Goal: Navigation & Orientation: Find specific page/section

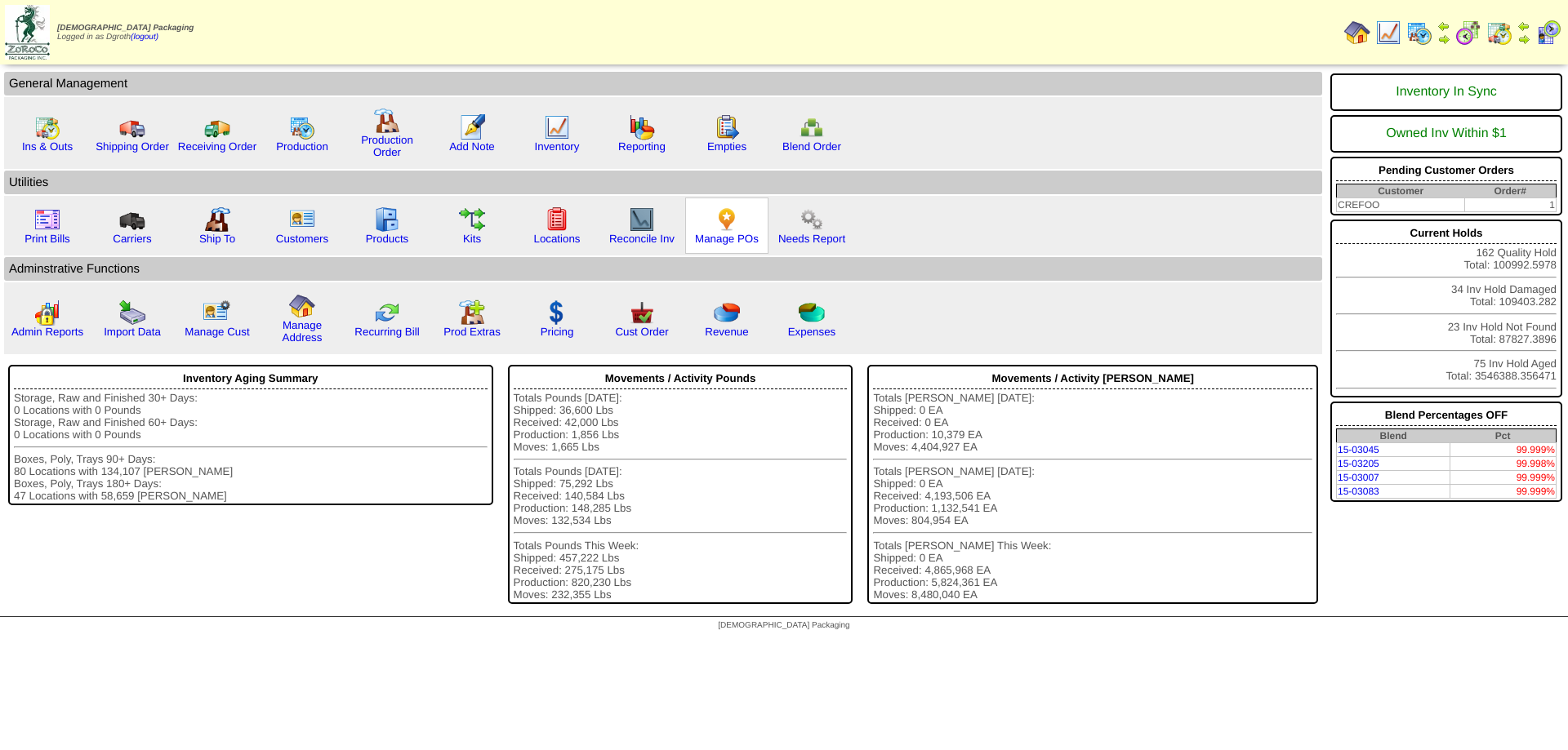
click at [724, 247] on div "Manage POs" at bounding box center [727, 226] width 84 height 57
click at [725, 242] on link "Manage POs" at bounding box center [727, 239] width 63 height 13
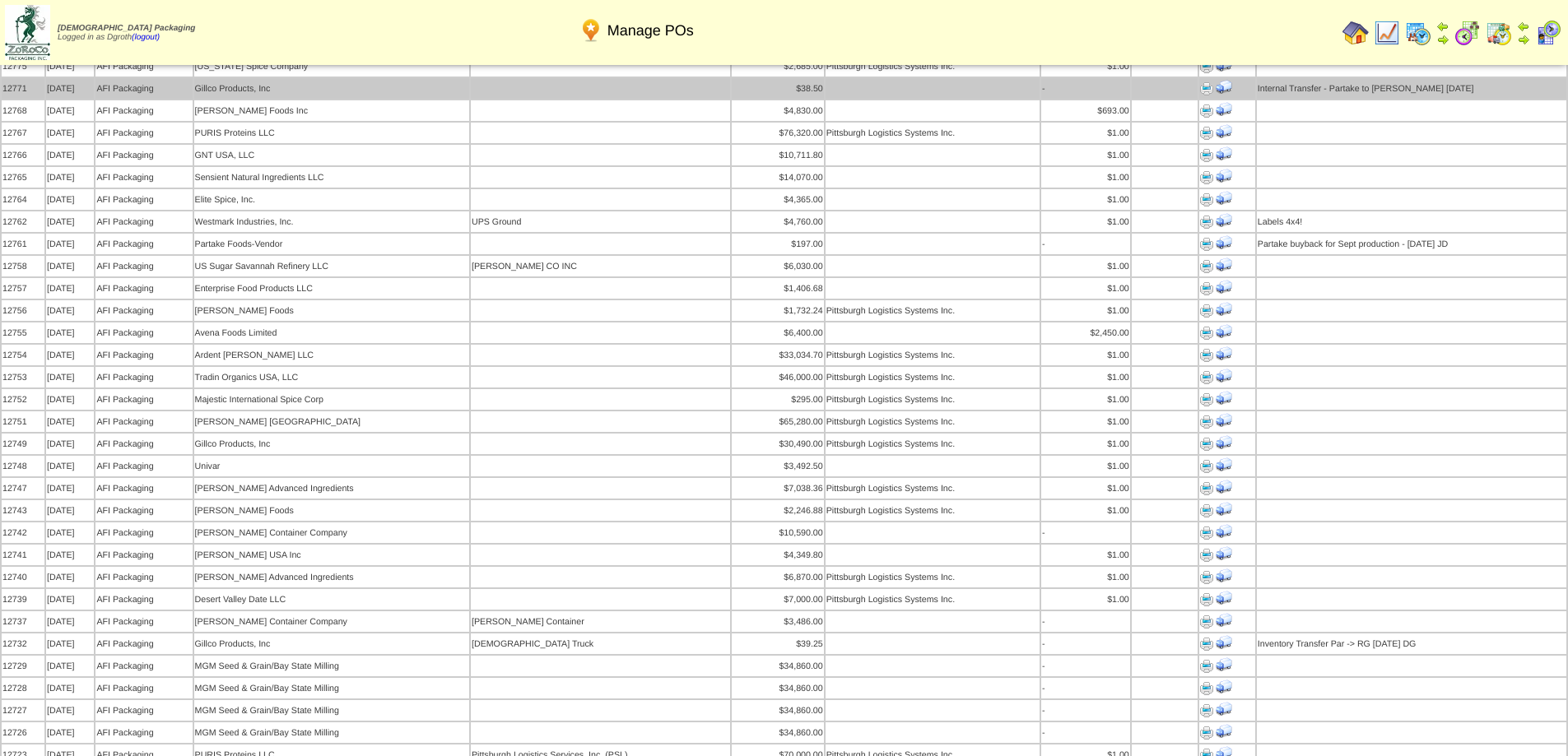
scroll to position [576, 0]
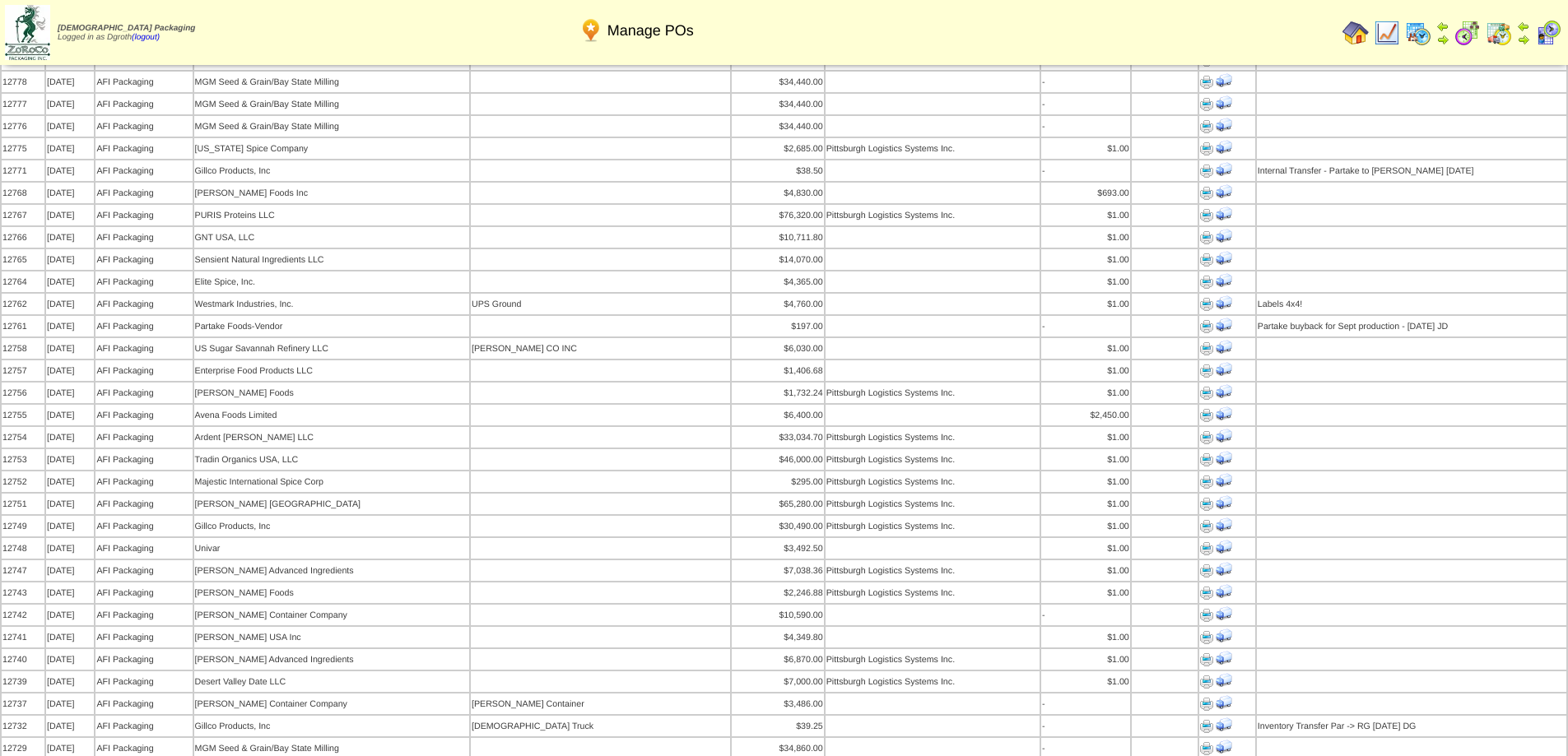
click at [1343, 36] on img at bounding box center [1355, 32] width 26 height 26
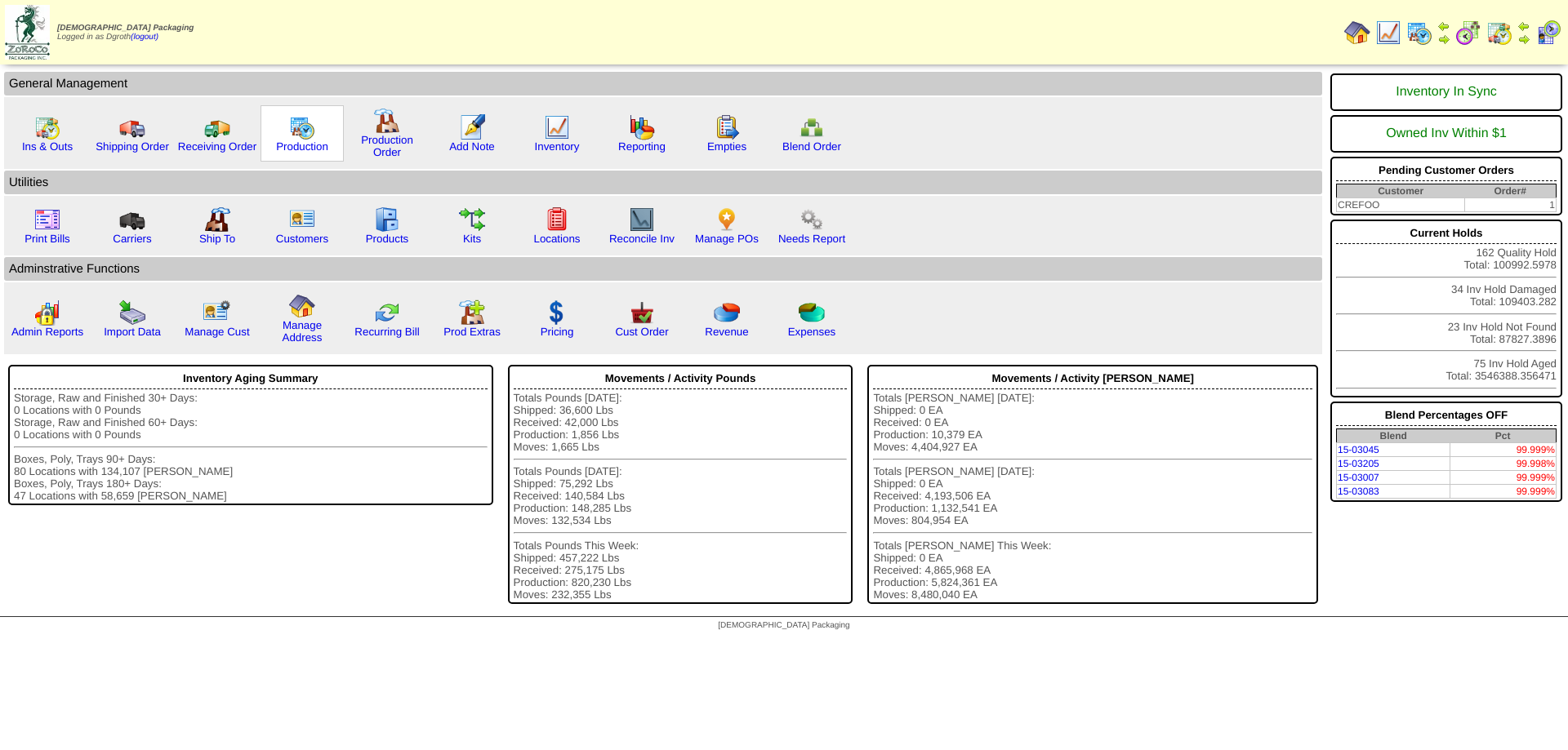
click at [297, 130] on img at bounding box center [302, 127] width 26 height 26
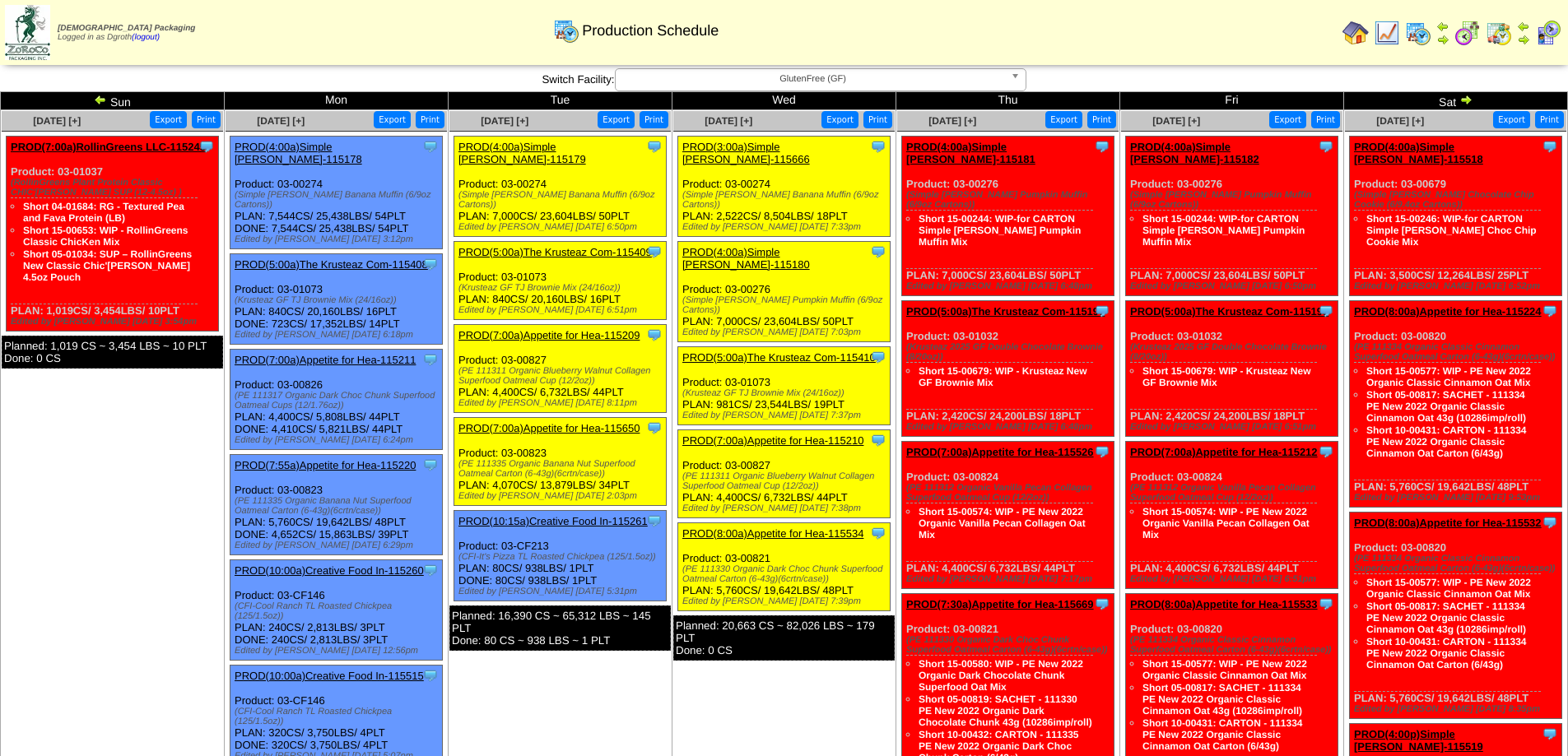
click at [934, 82] on span "GlutenFree (GF)" at bounding box center [813, 78] width 382 height 20
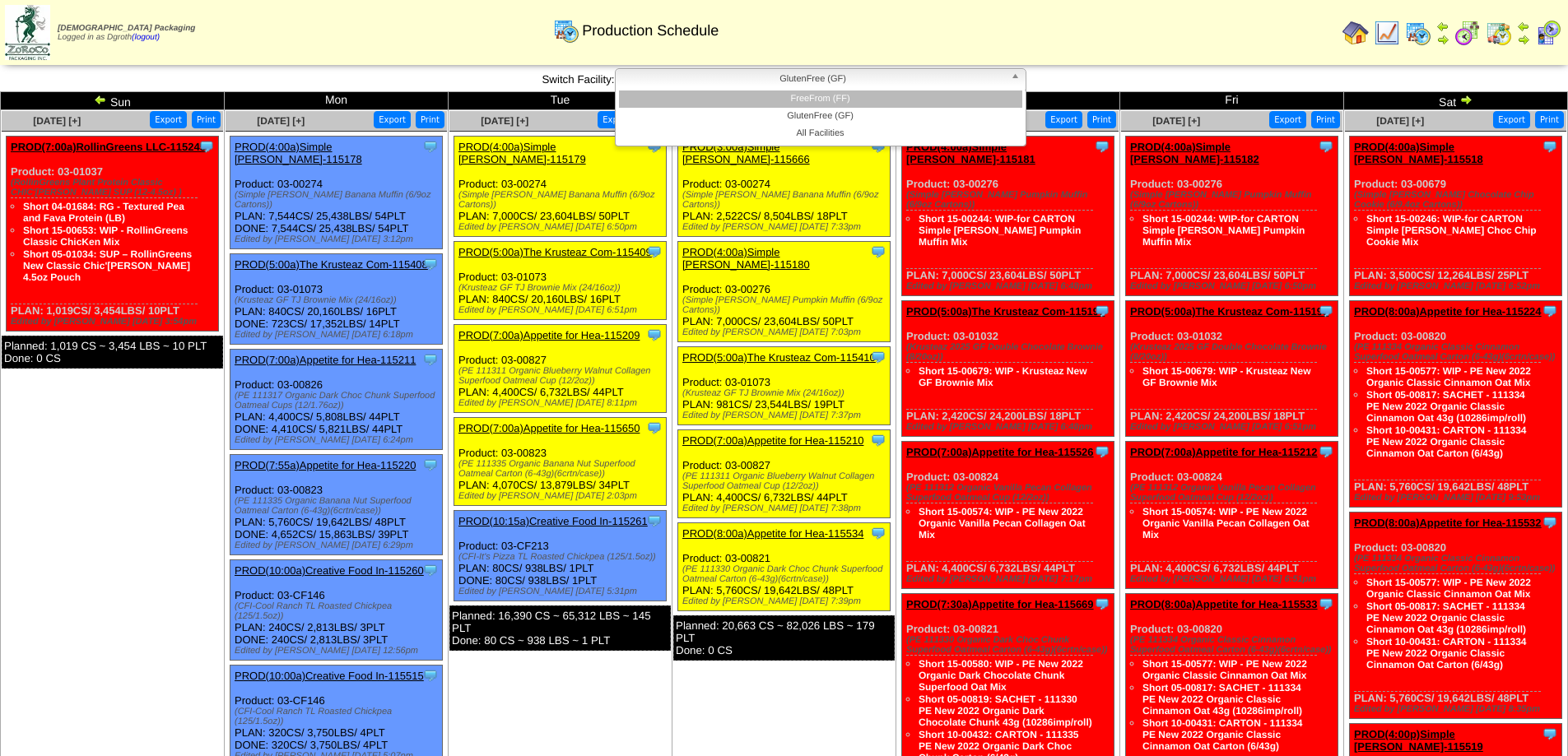
click at [836, 104] on li "FreeFrom (FF)" at bounding box center [821, 99] width 403 height 17
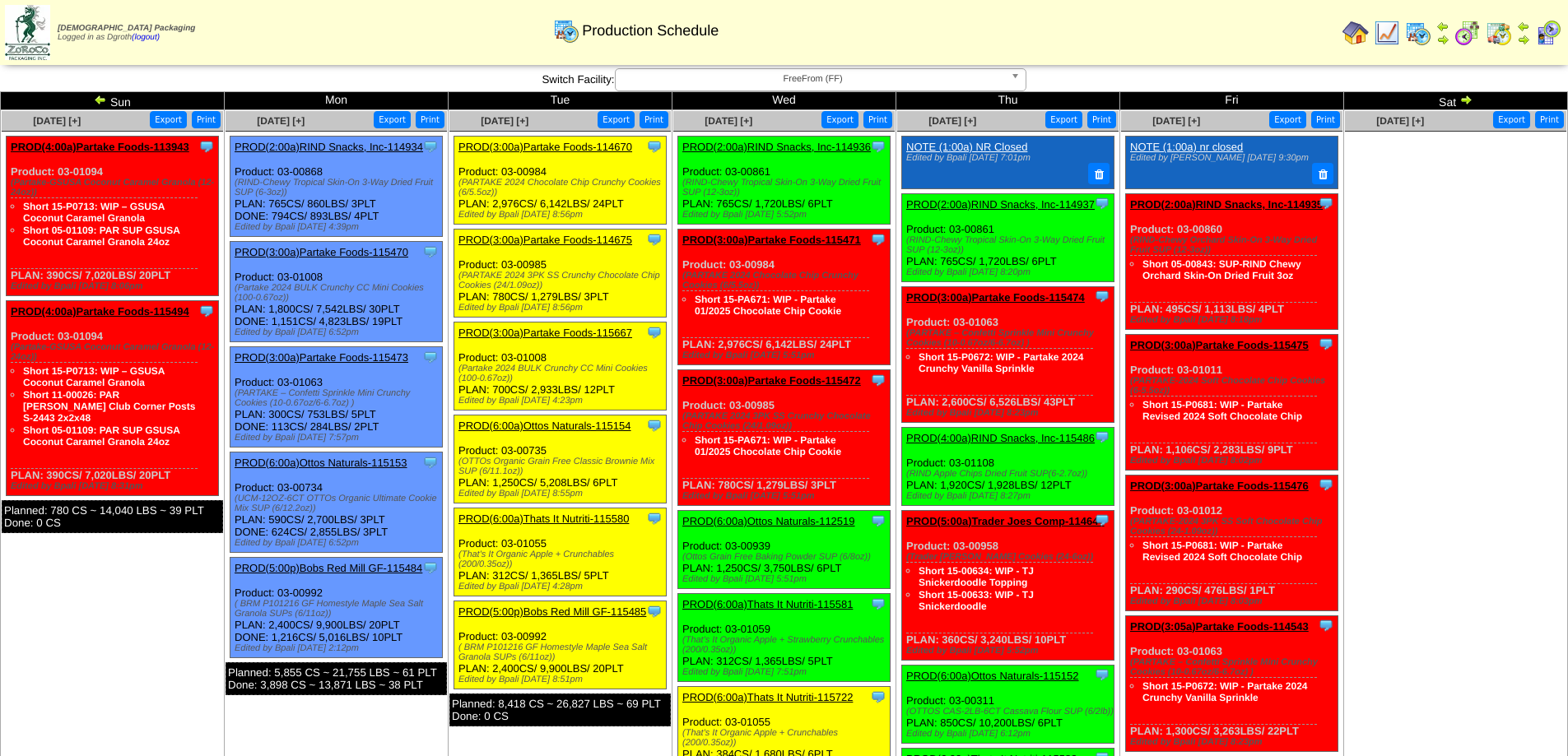
click at [1351, 37] on img at bounding box center [1355, 32] width 26 height 26
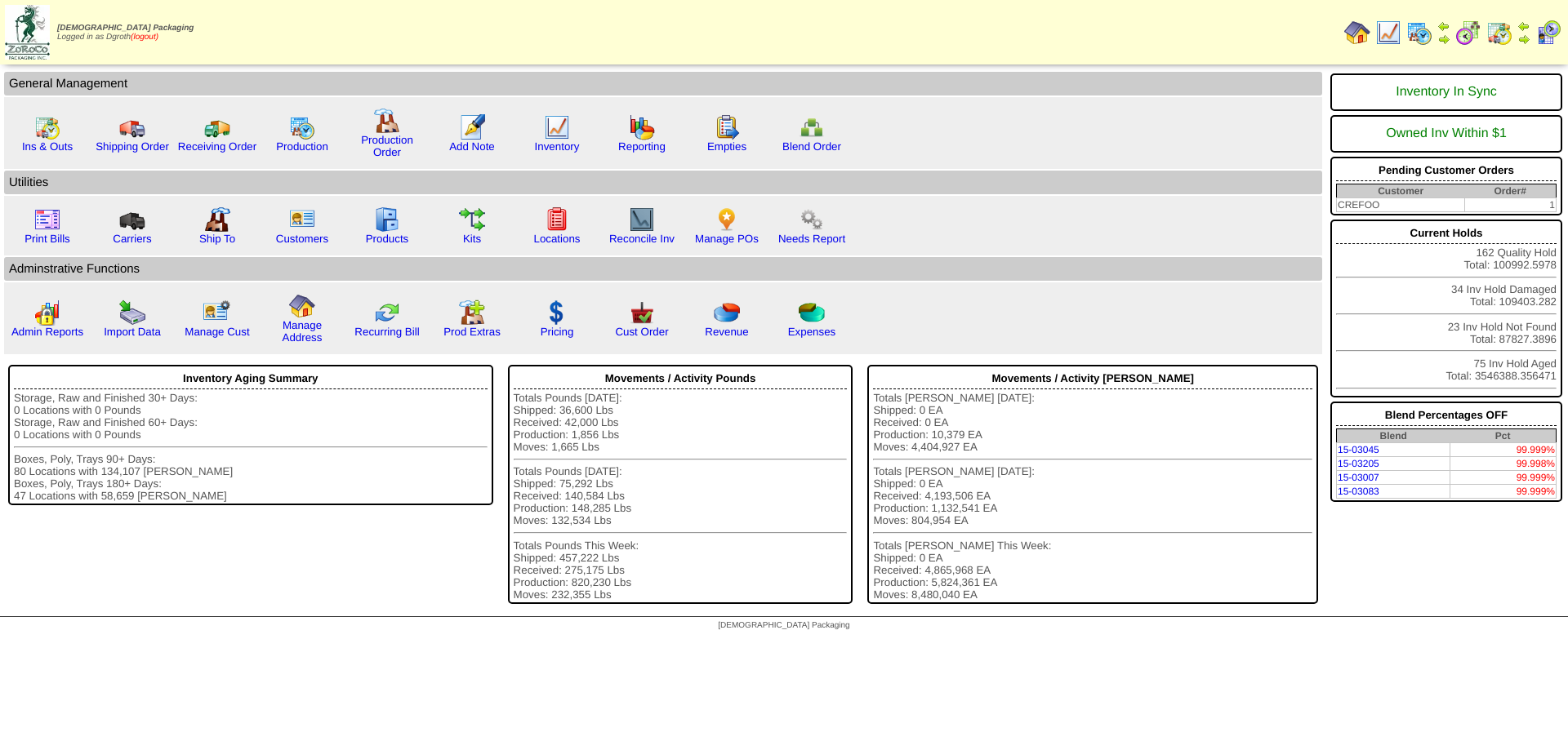
click at [156, 39] on link "(logout)" at bounding box center [144, 37] width 28 height 9
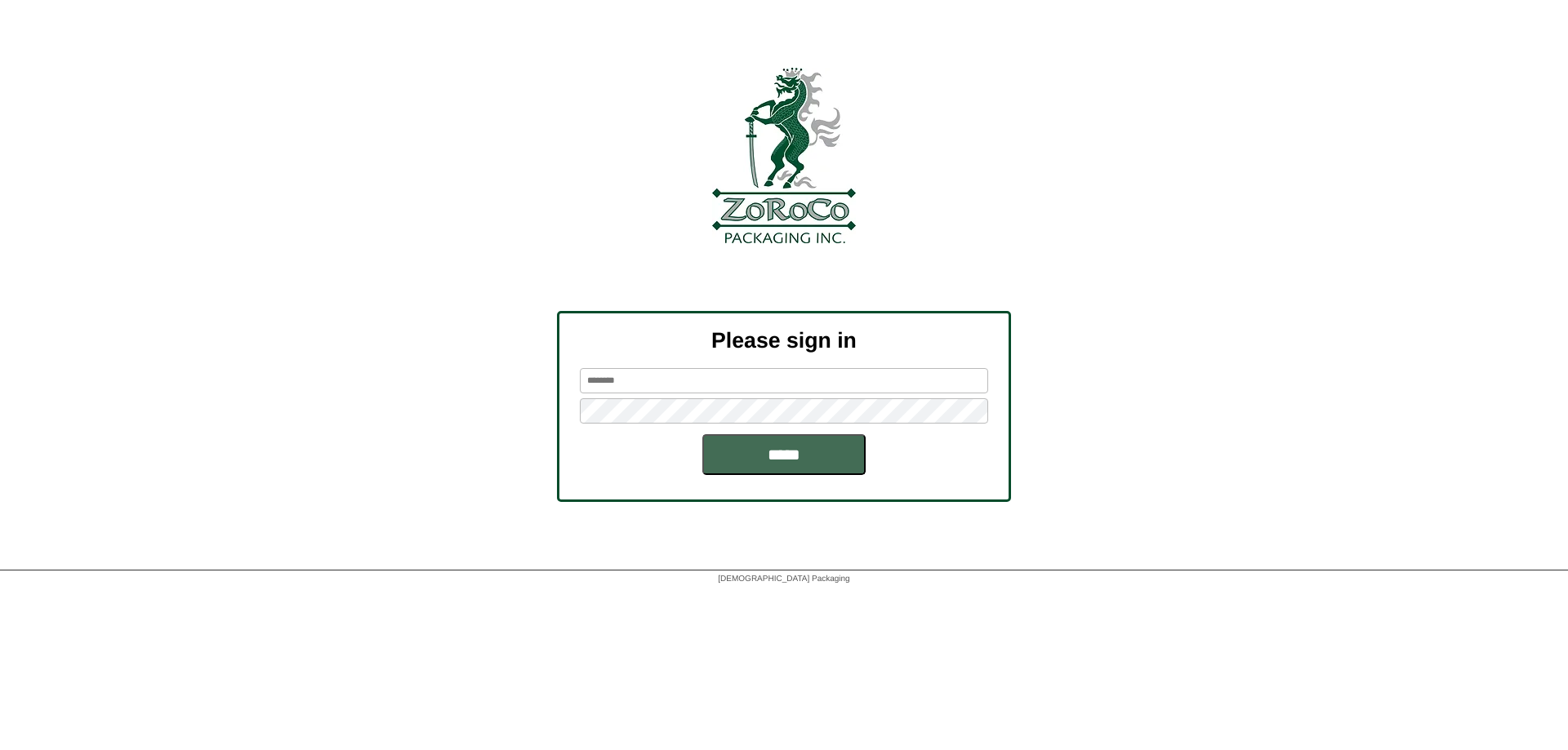
type input "******"
click at [789, 460] on input "*****" at bounding box center [783, 454] width 163 height 41
